Goal: Information Seeking & Learning: Learn about a topic

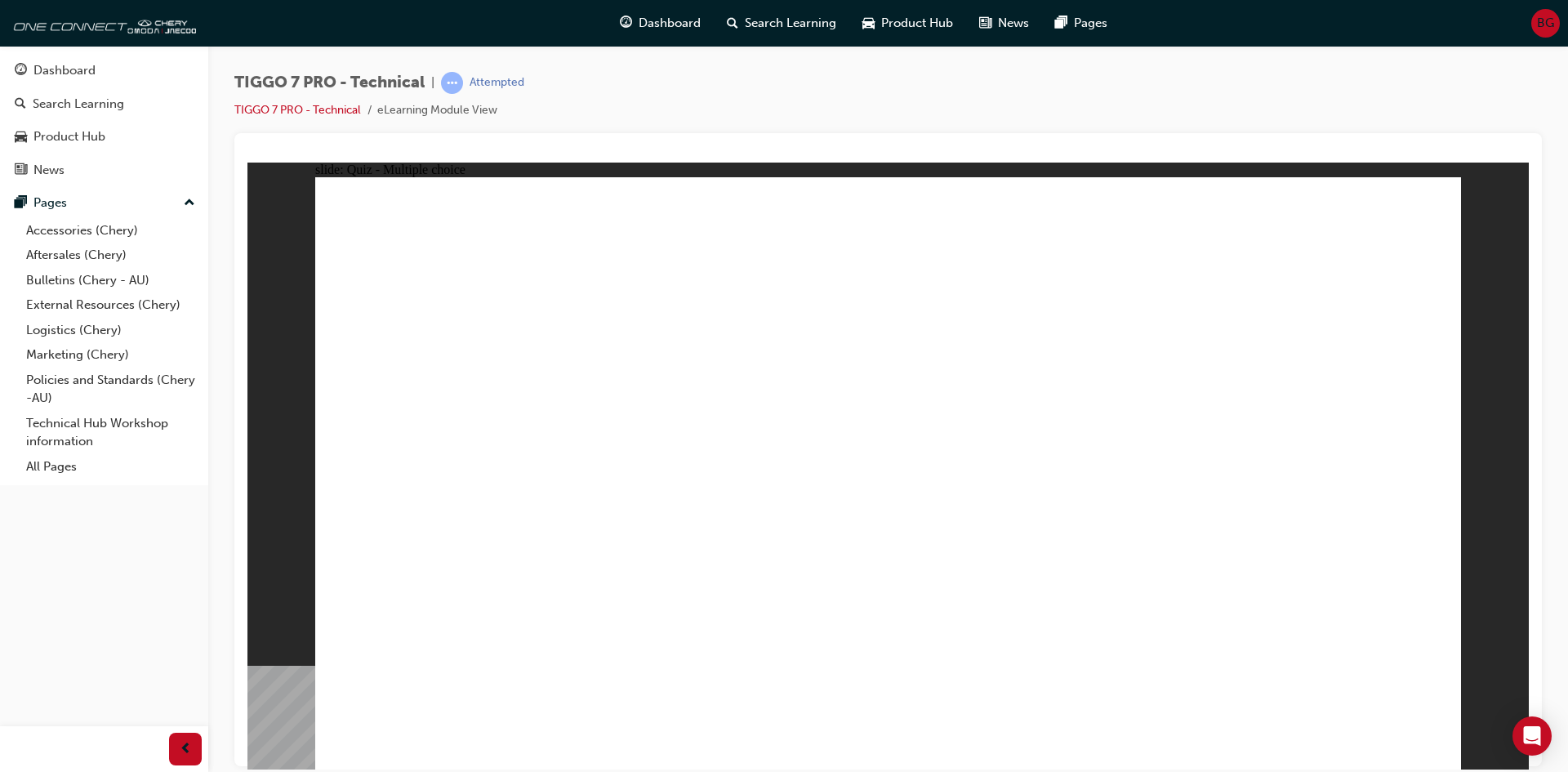
radio input "true"
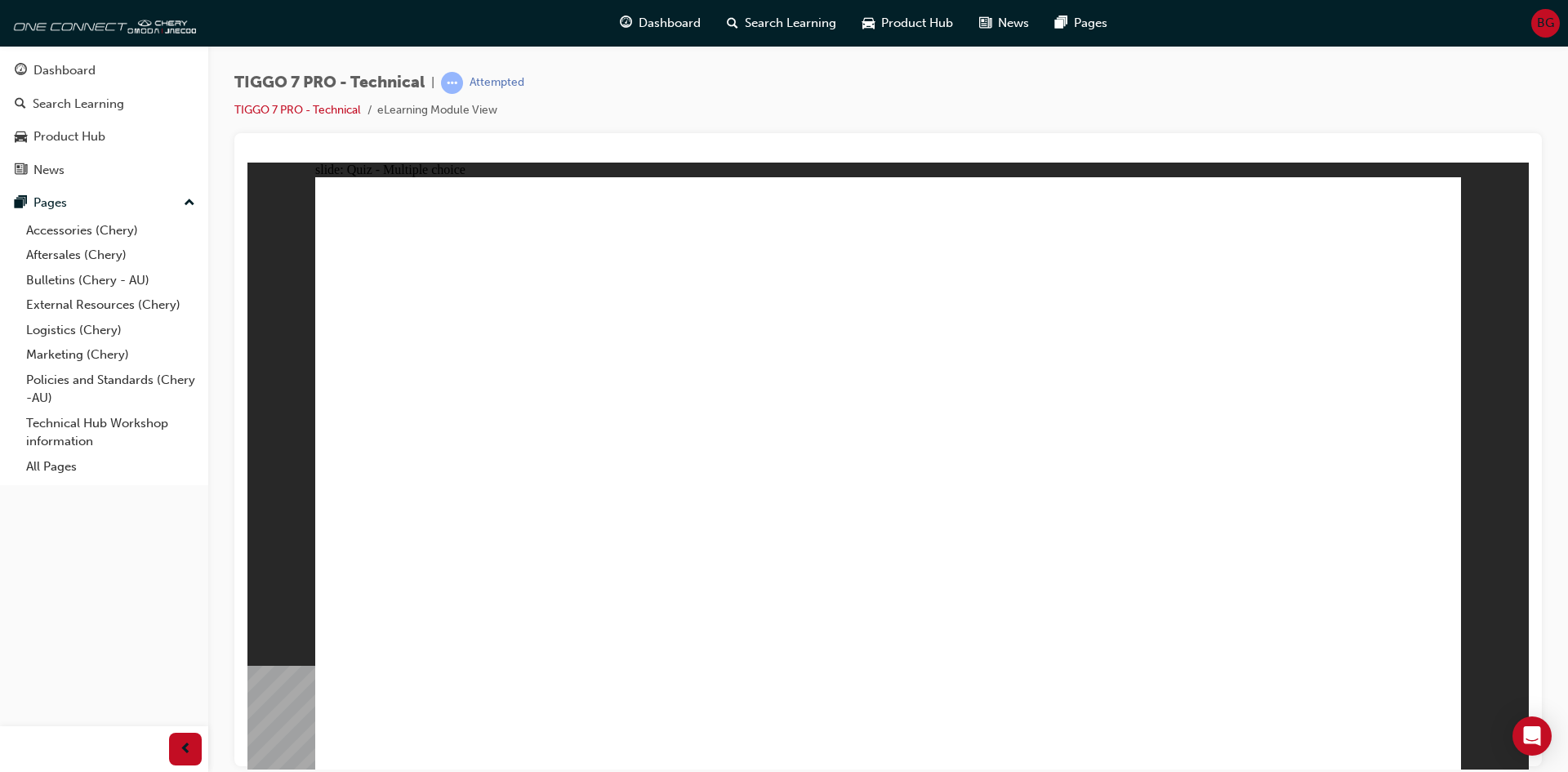
checkbox input "true"
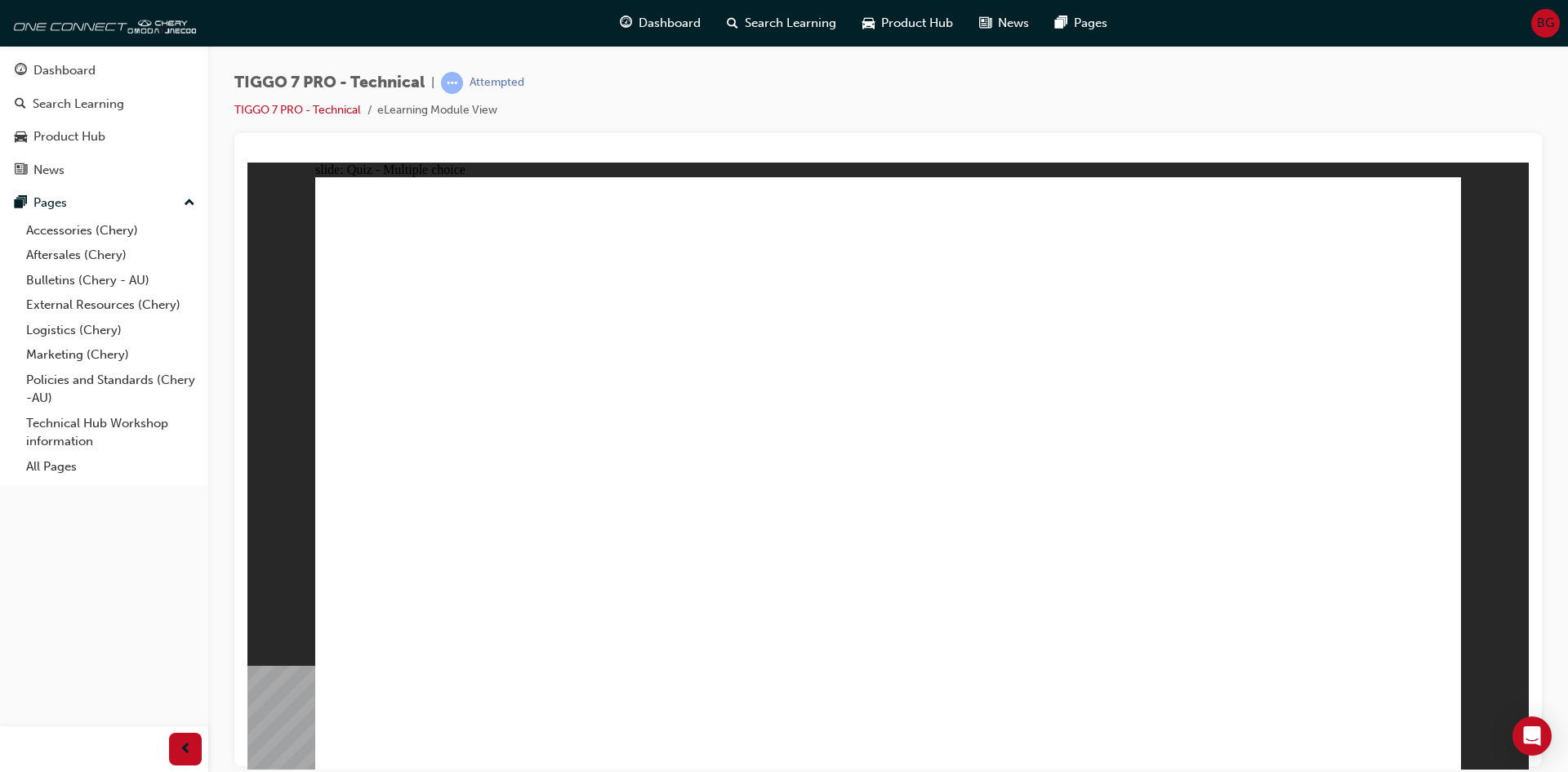
checkbox input "true"
